Goal: Check status: Check status

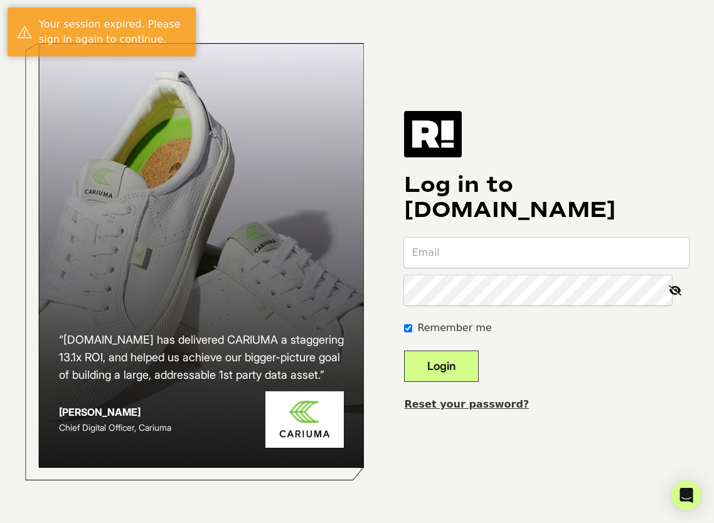
type input "max@resbiotic.com"
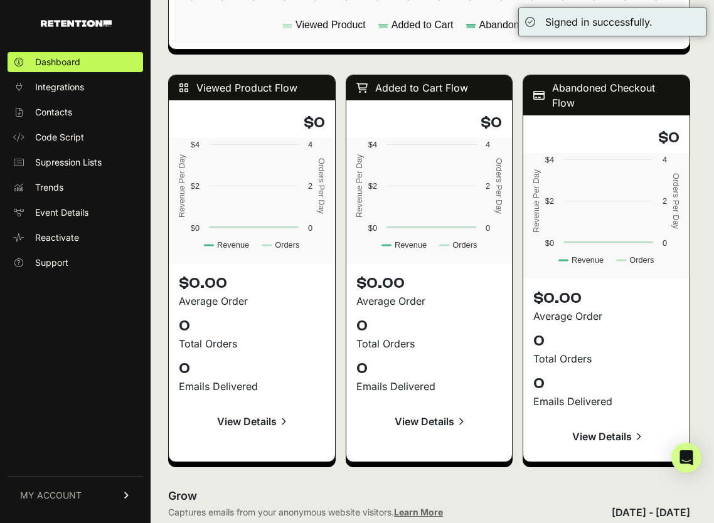
scroll to position [1443, 0]
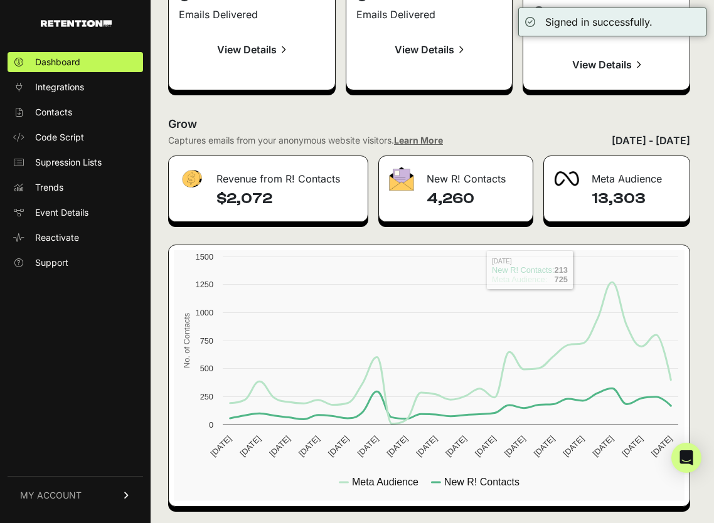
click at [611, 139] on div "July 12, 2025 - August 11, 2025" at bounding box center [650, 140] width 78 height 15
click at [655, 138] on div "July 12, 2025 - August 11, 2025" at bounding box center [650, 140] width 78 height 15
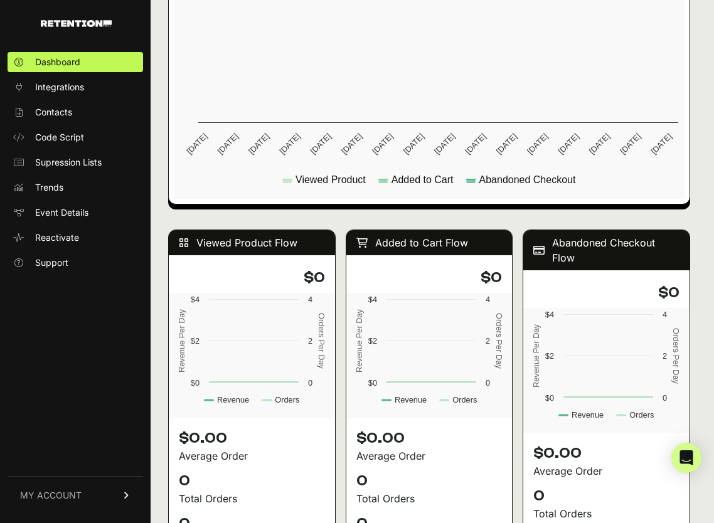
scroll to position [0, 0]
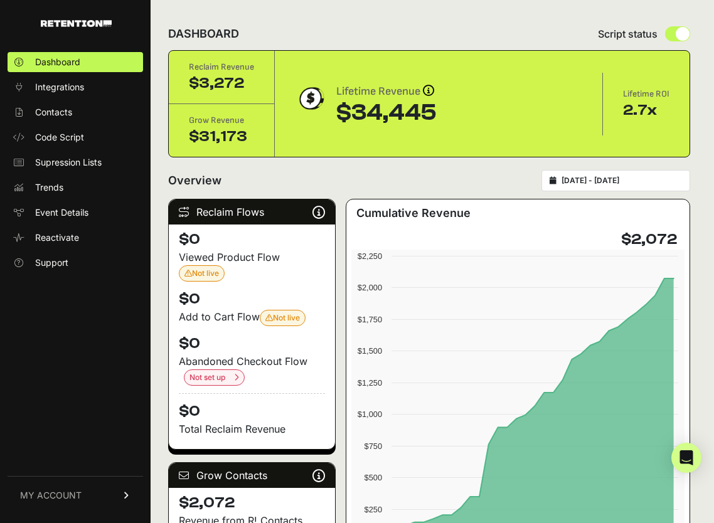
click at [610, 194] on form "Overview 2025-07-12 - 2025-08-11" at bounding box center [429, 184] width 522 height 29
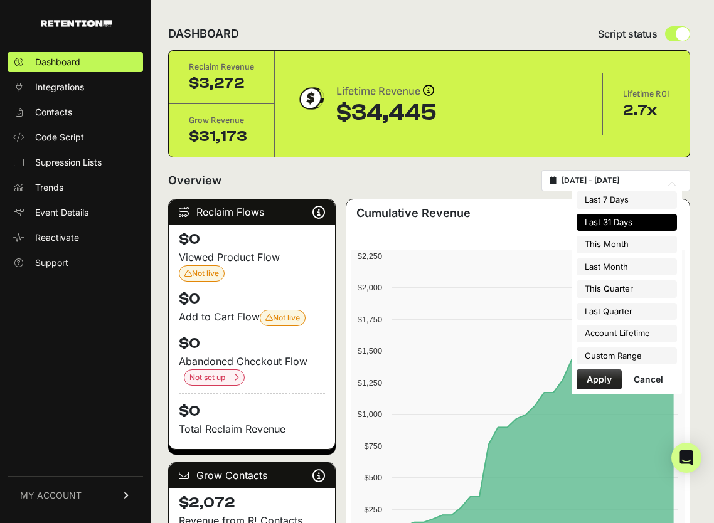
click at [611, 182] on input "2025-07-12 - 2025-08-11" at bounding box center [621, 181] width 120 height 10
click at [625, 198] on li "Last 7 Days" at bounding box center [626, 200] width 100 height 18
type input "[DATE] - [DATE]"
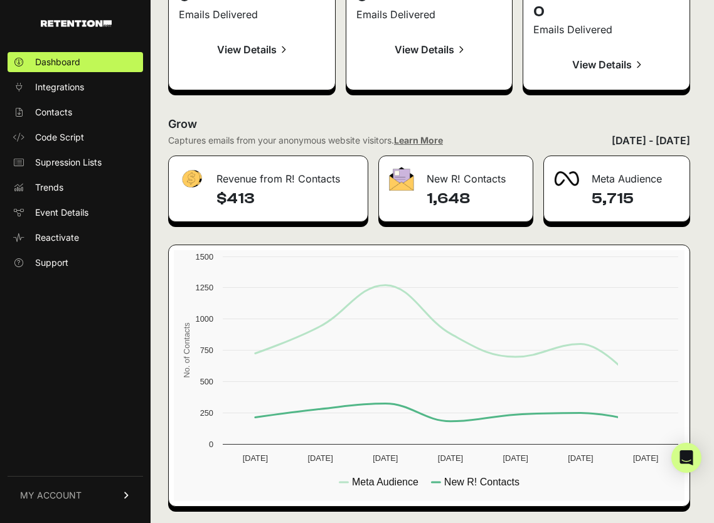
scroll to position [1443, 0]
click at [259, 129] on h2 "Grow" at bounding box center [429, 124] width 522 height 18
